Goal: Check status

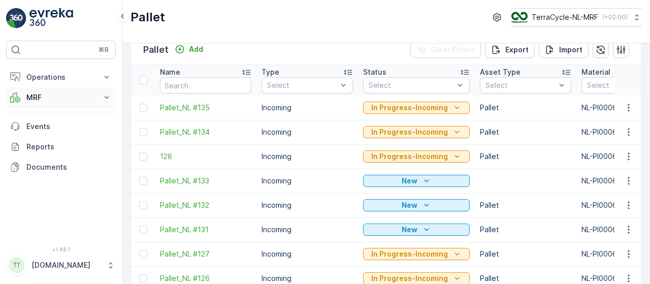
click at [108, 95] on icon at bounding box center [107, 97] width 10 height 10
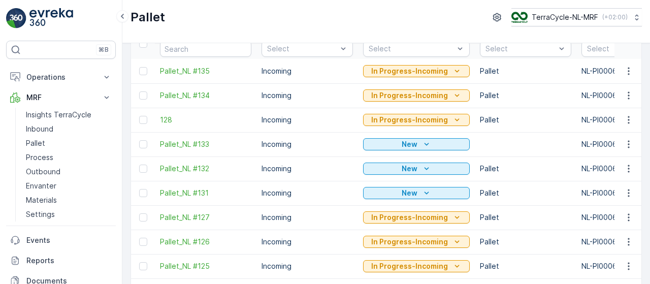
scroll to position [45, 0]
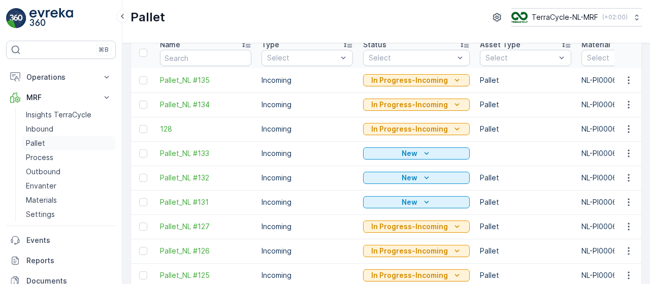
click at [68, 145] on link "Pallet" at bounding box center [69, 143] width 94 height 14
click at [195, 153] on span "Pallet_NL #133" at bounding box center [205, 153] width 91 height 10
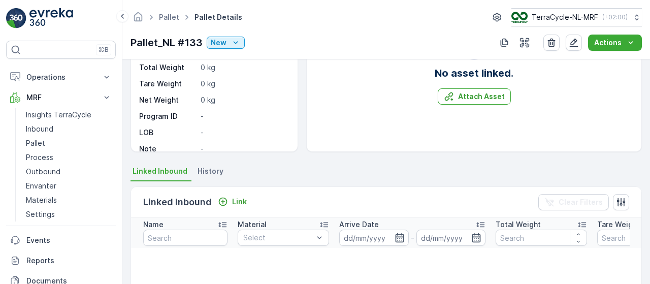
scroll to position [119, 0]
click at [209, 170] on span "History" at bounding box center [211, 171] width 26 height 10
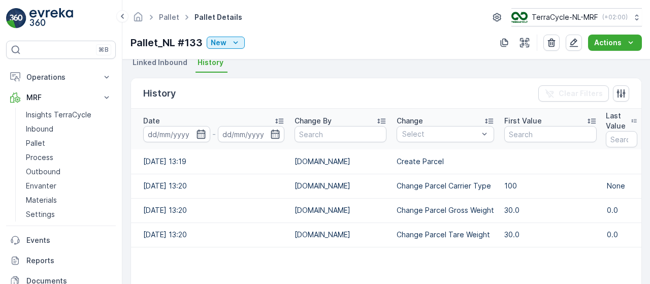
scroll to position [229, 0]
